Goal: Task Accomplishment & Management: Use online tool/utility

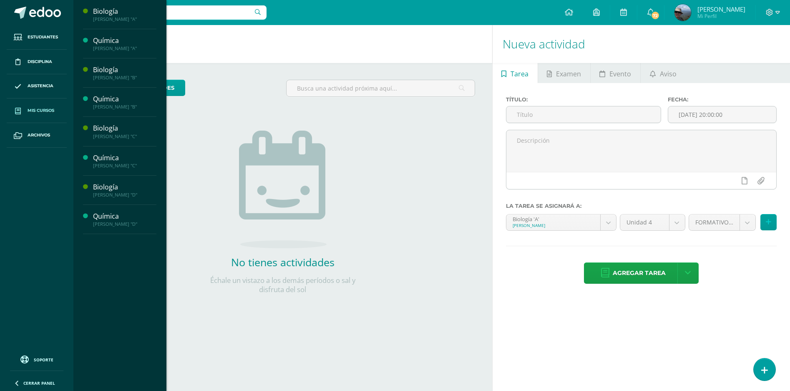
click at [40, 100] on link "Mis cursos" at bounding box center [37, 110] width 60 height 25
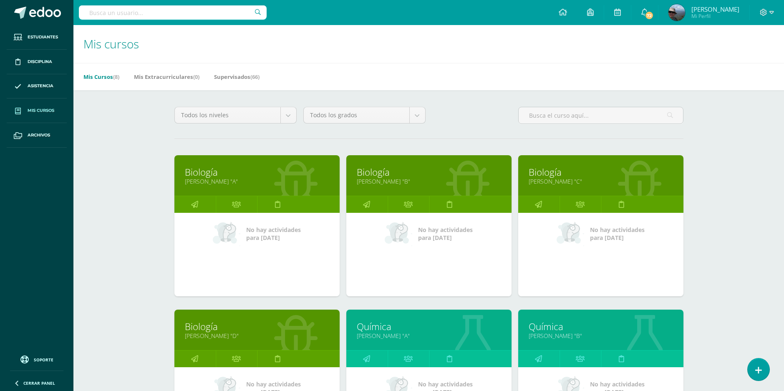
scroll to position [250, 0]
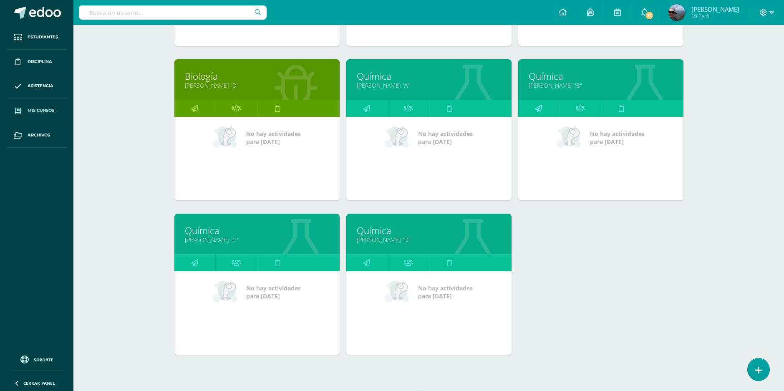
click at [536, 104] on icon at bounding box center [538, 108] width 7 height 16
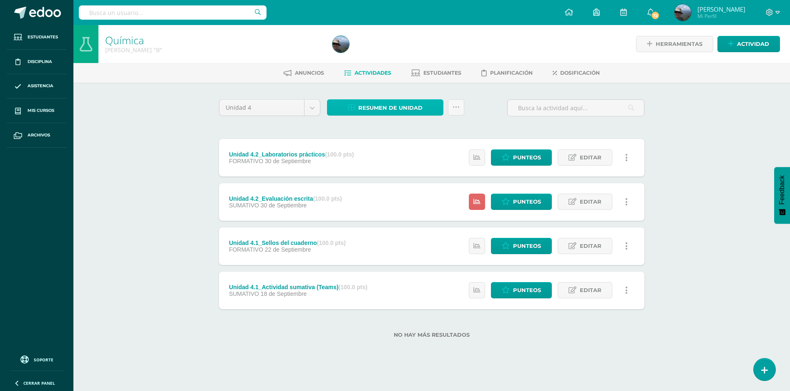
click at [377, 109] on span "Resumen de unidad" at bounding box center [391, 107] width 64 height 15
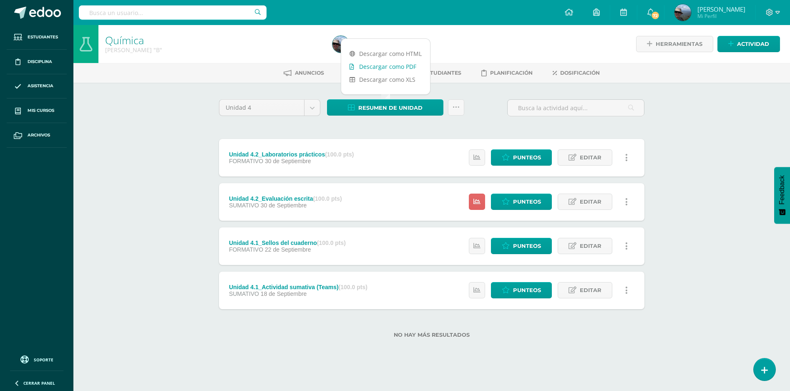
click at [388, 66] on link "Descargar como PDF" at bounding box center [385, 66] width 89 height 13
